Goal: Find specific page/section: Find specific page/section

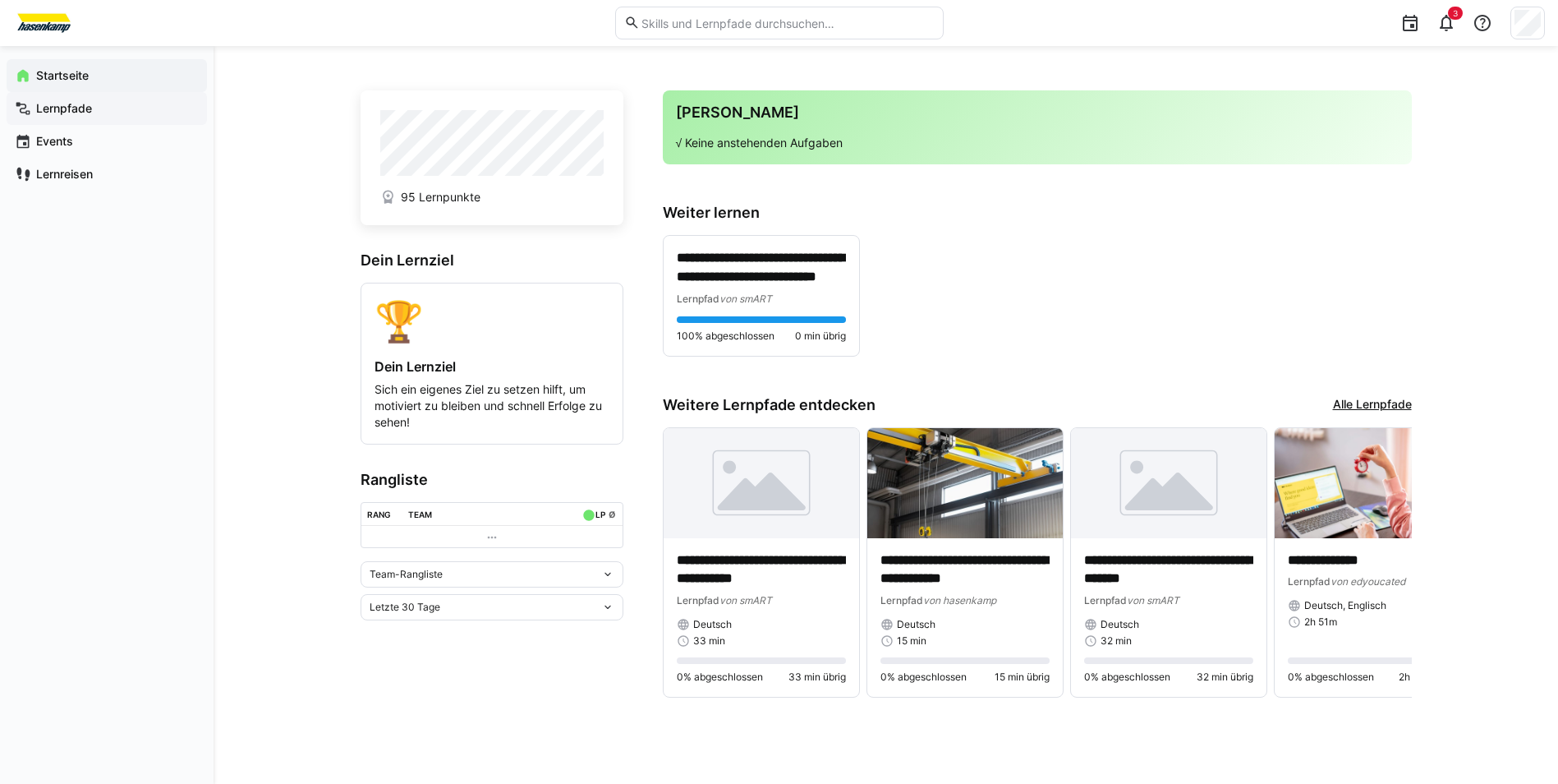
click at [0, 0] on app-navigation-label "Lernpfade" at bounding box center [0, 0] width 0 height 0
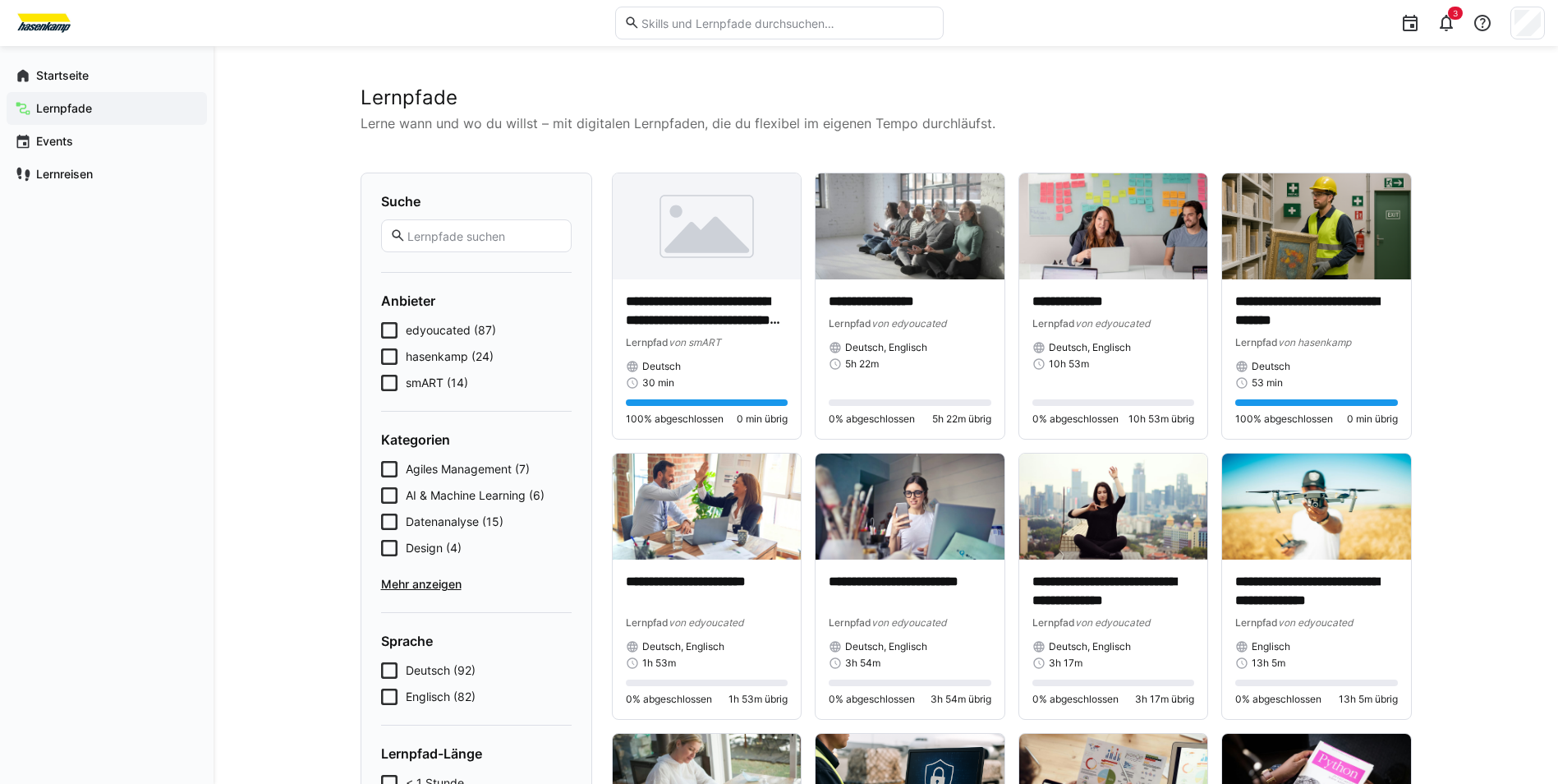
click at [382, 330] on icon at bounding box center [389, 330] width 17 height 17
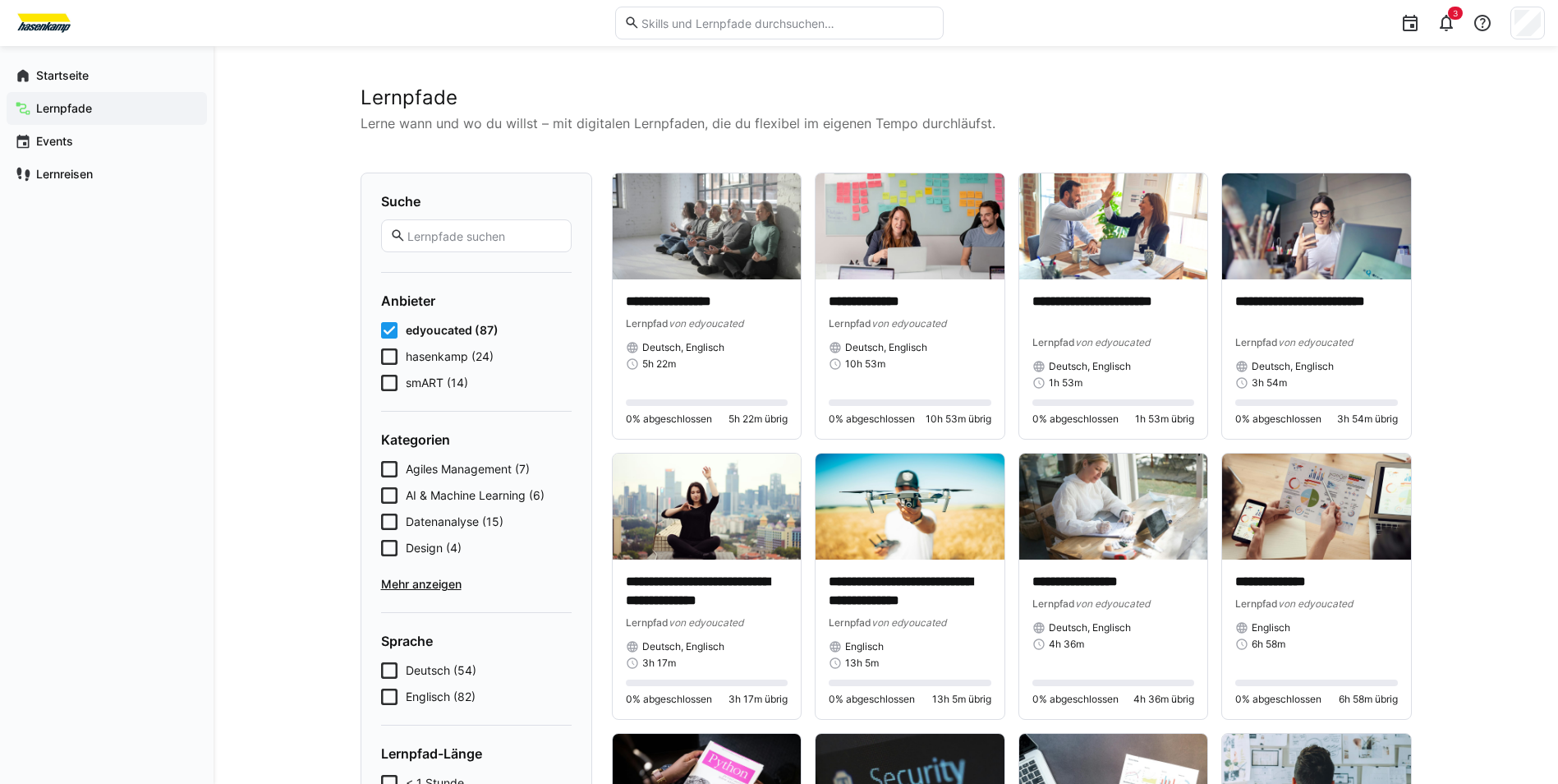
click at [391, 330] on icon at bounding box center [389, 330] width 17 height 17
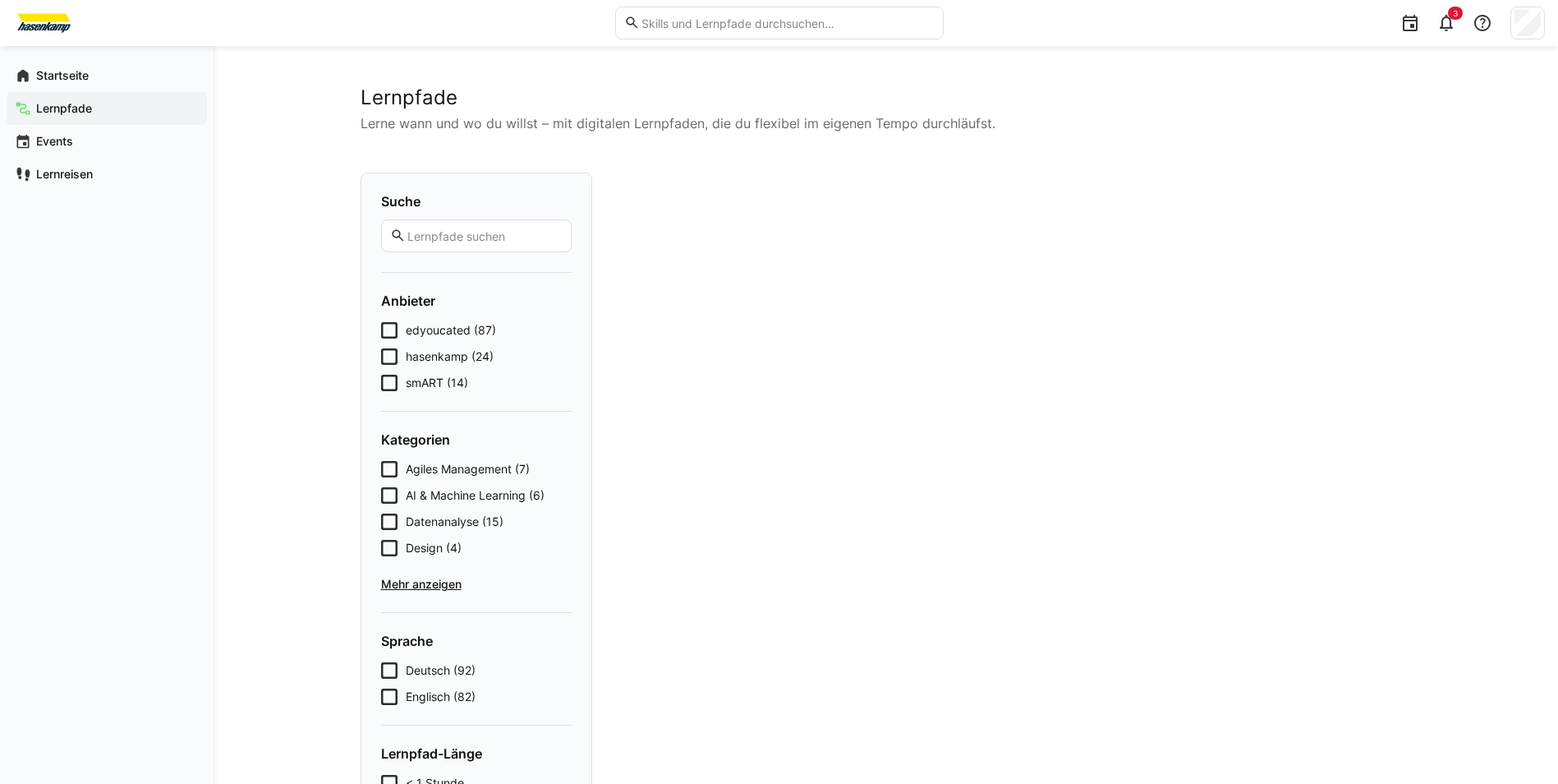
click at [387, 358] on icon at bounding box center [389, 356] width 17 height 17
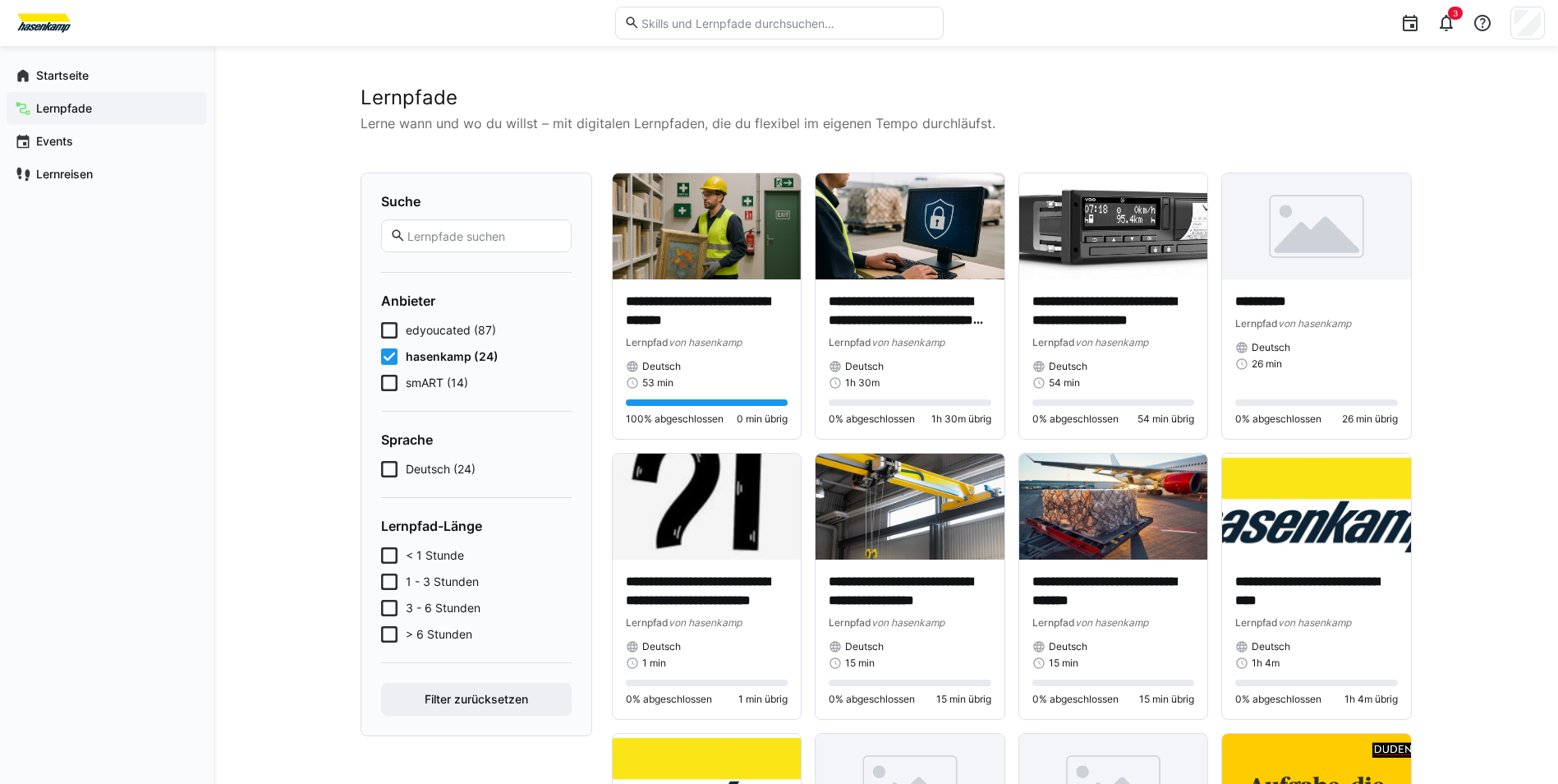
click at [391, 359] on icon at bounding box center [389, 356] width 17 height 17
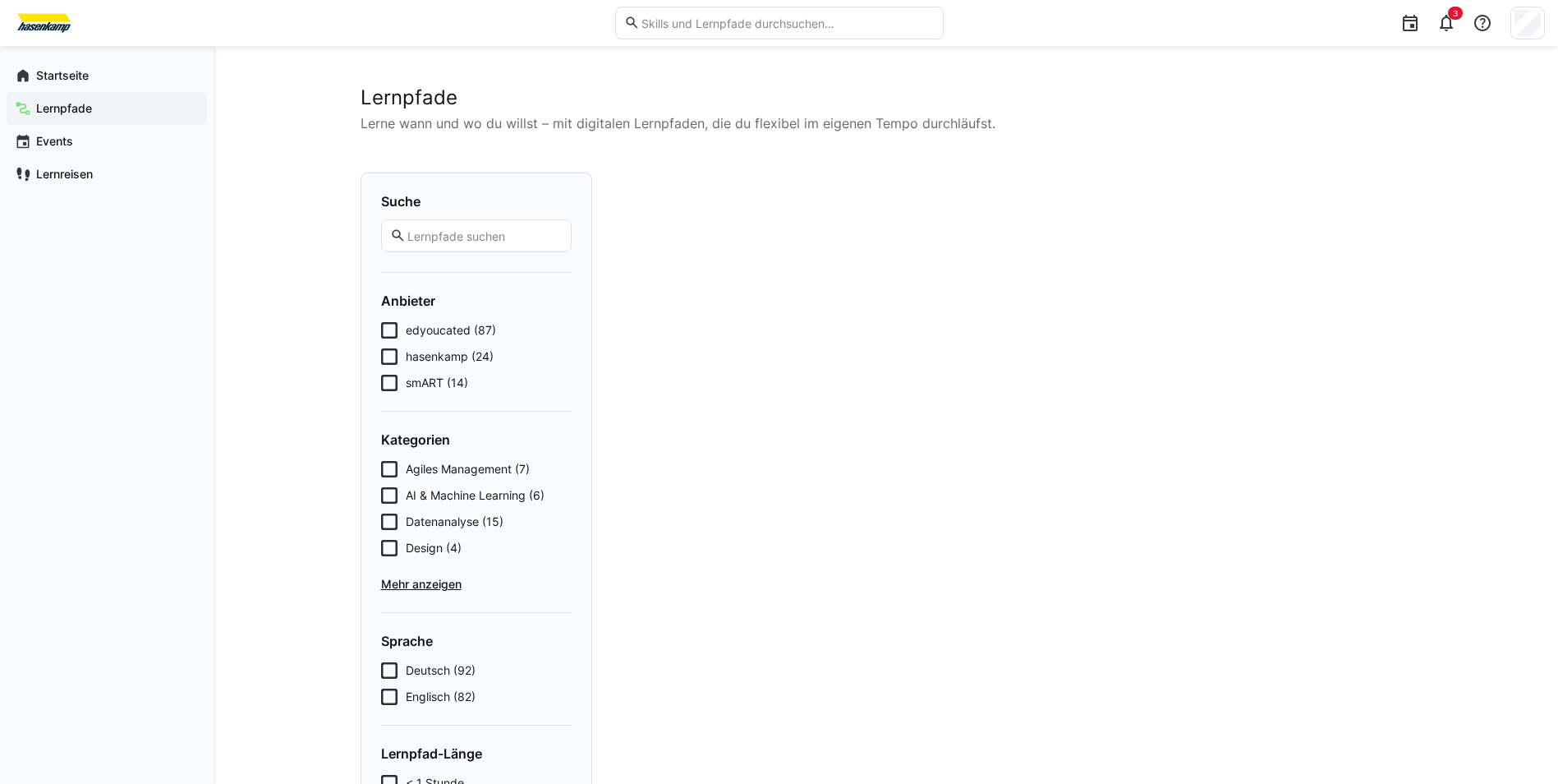
click at [386, 334] on icon at bounding box center [389, 330] width 17 height 17
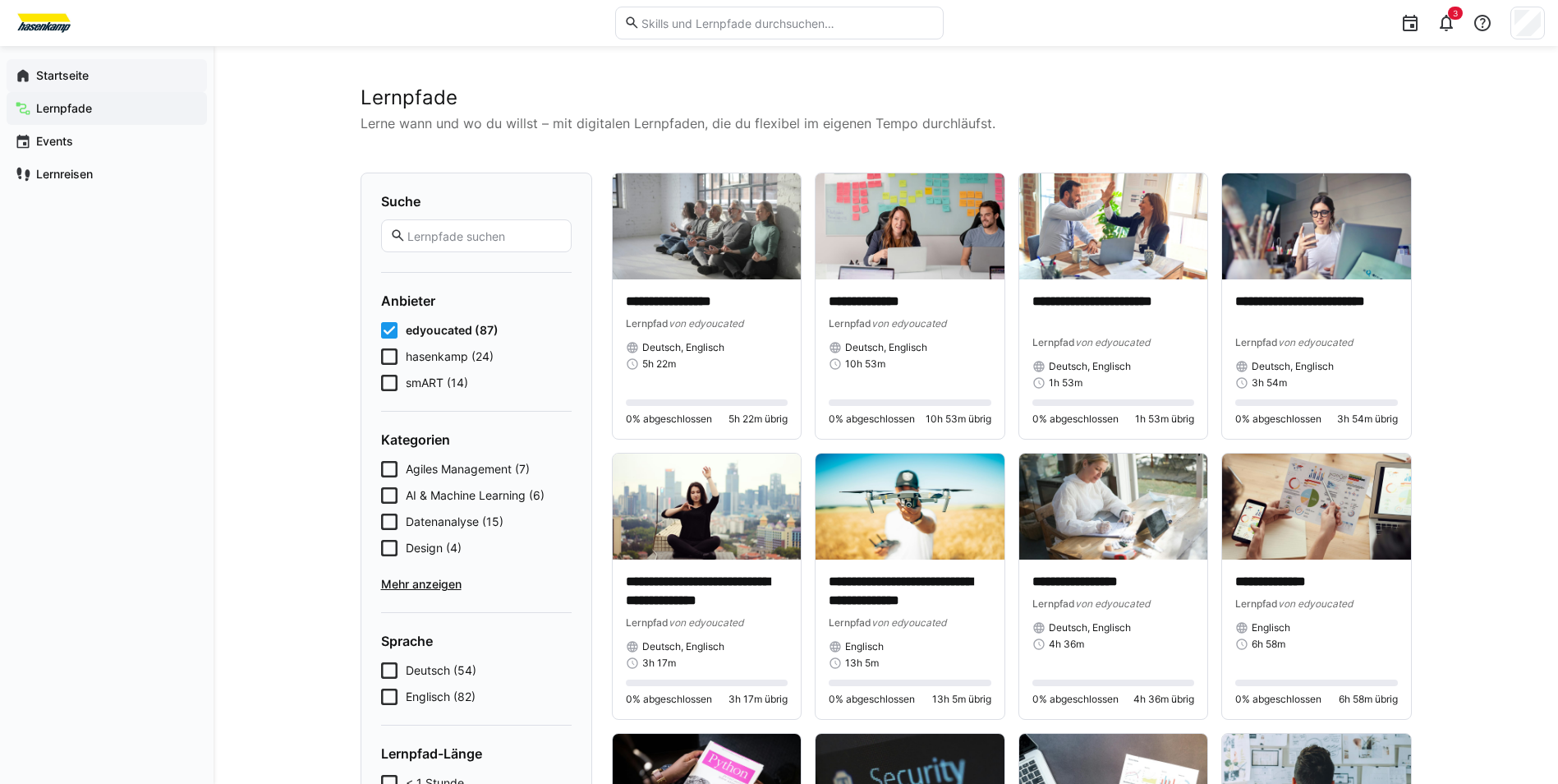
click at [0, 0] on app-navigation-label "Startseite" at bounding box center [0, 0] width 0 height 0
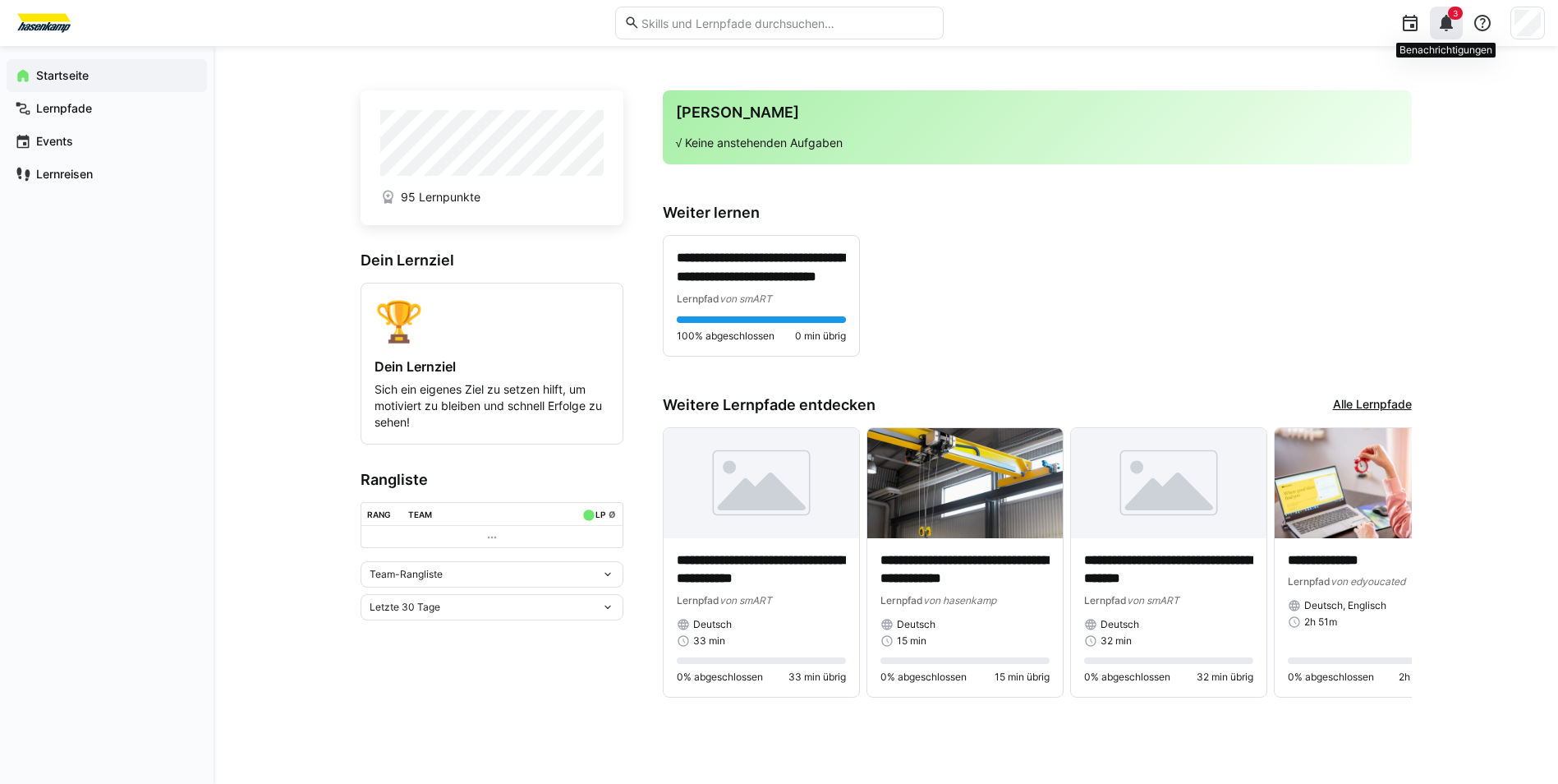
click at [1450, 22] on eds-icon at bounding box center [1446, 22] width 19 height 19
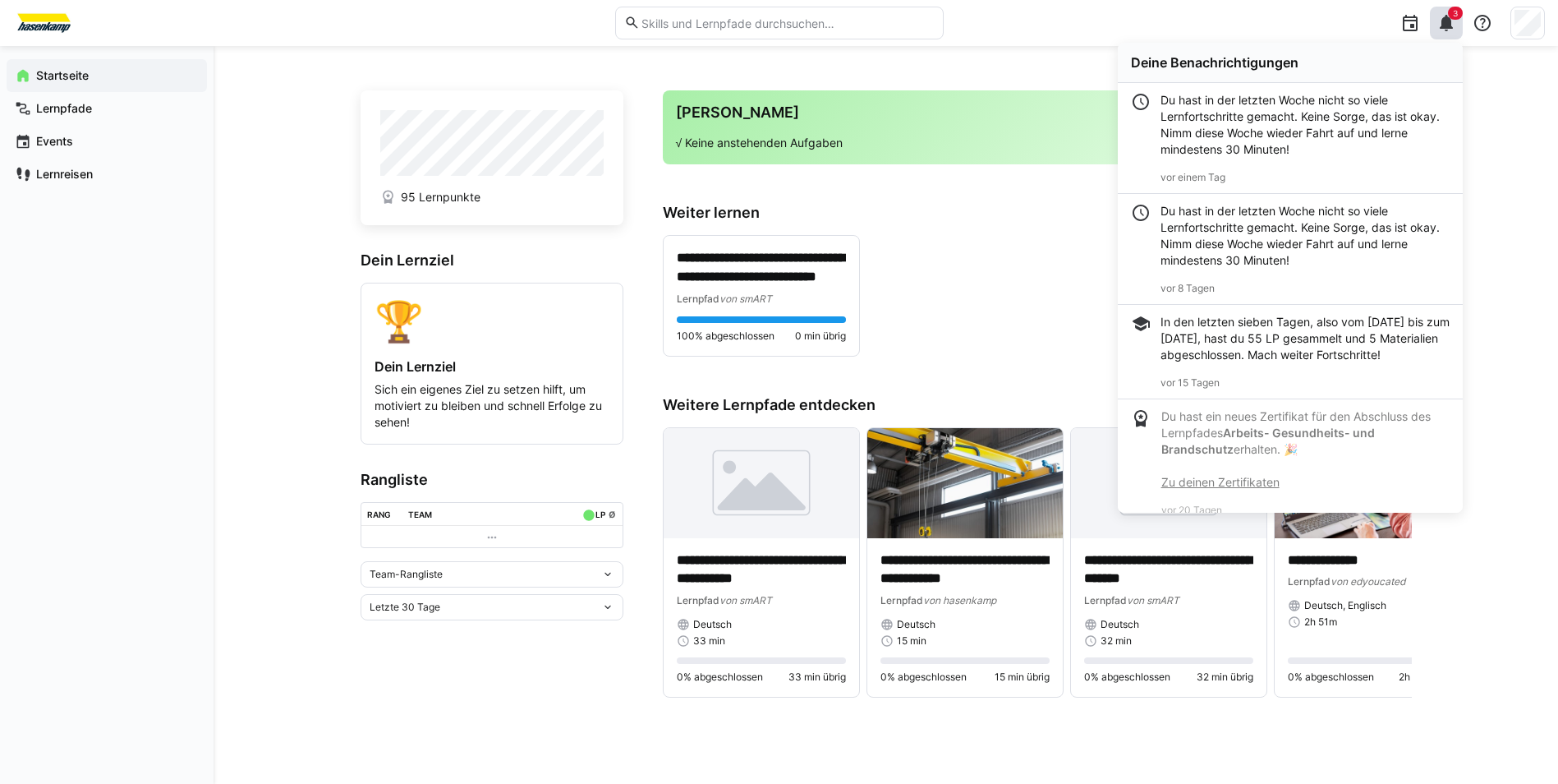
click at [1518, 207] on div "**********" at bounding box center [886, 414] width 1345 height 737
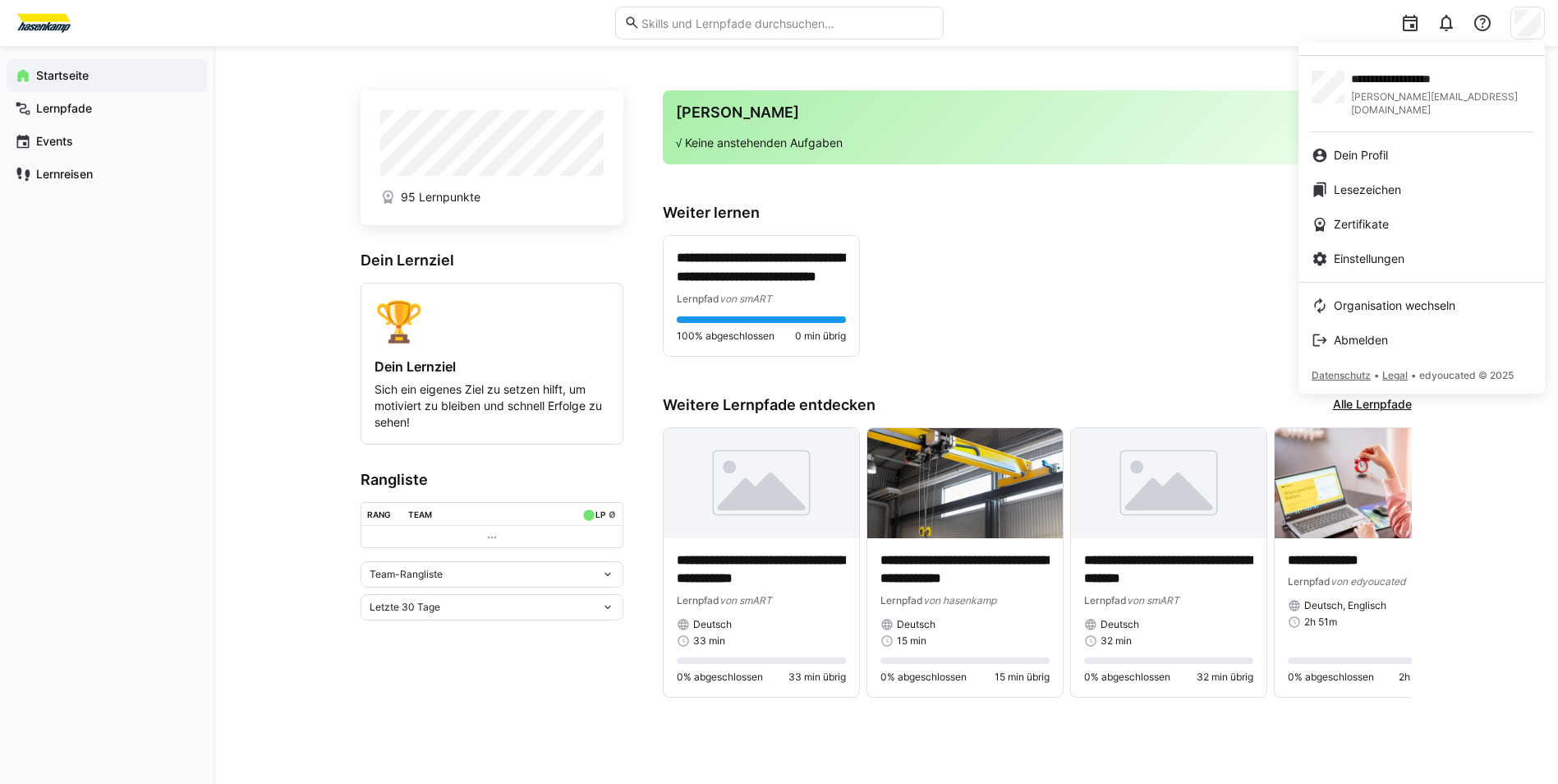
click at [1190, 241] on div at bounding box center [779, 392] width 1558 height 784
